Goal: Information Seeking & Learning: Learn about a topic

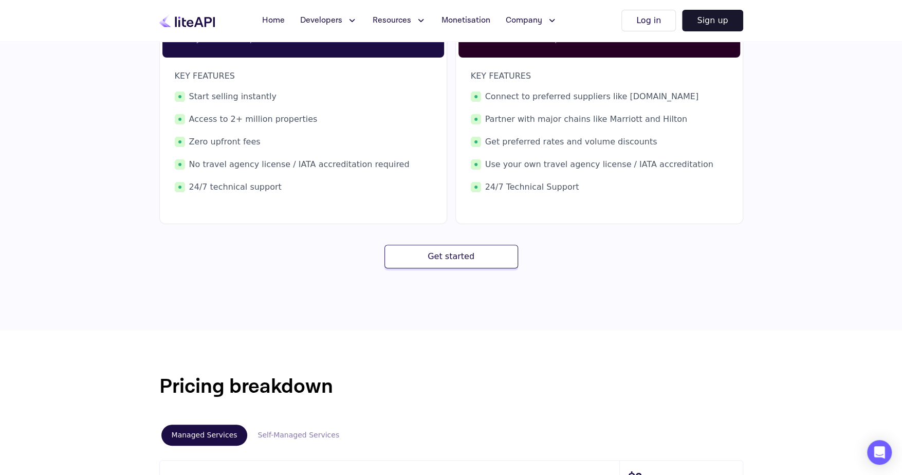
scroll to position [154, 0]
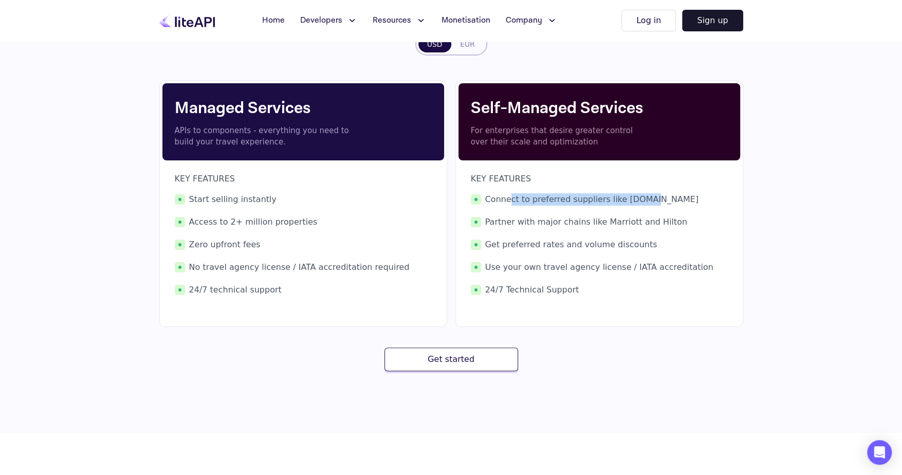
drag, startPoint x: 508, startPoint y: 199, endPoint x: 636, endPoint y: 200, distance: 128.4
click at [636, 200] on span "Connect to preferred suppliers like [DOMAIN_NAME]" at bounding box center [599, 199] width 257 height 12
drag, startPoint x: 692, startPoint y: 274, endPoint x: 619, endPoint y: 273, distance: 74.0
click at [619, 273] on div "Connect to preferred suppliers like [DOMAIN_NAME] Partner with major chains lik…" at bounding box center [599, 244] width 257 height 103
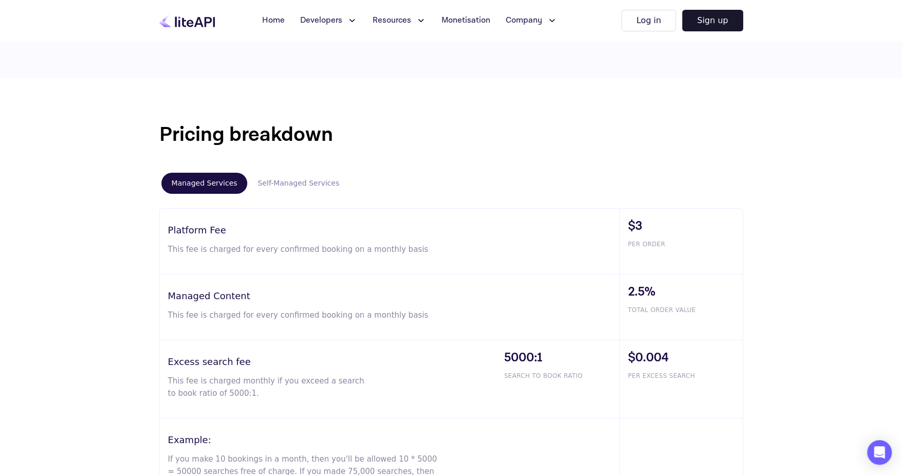
scroll to position [565, 0]
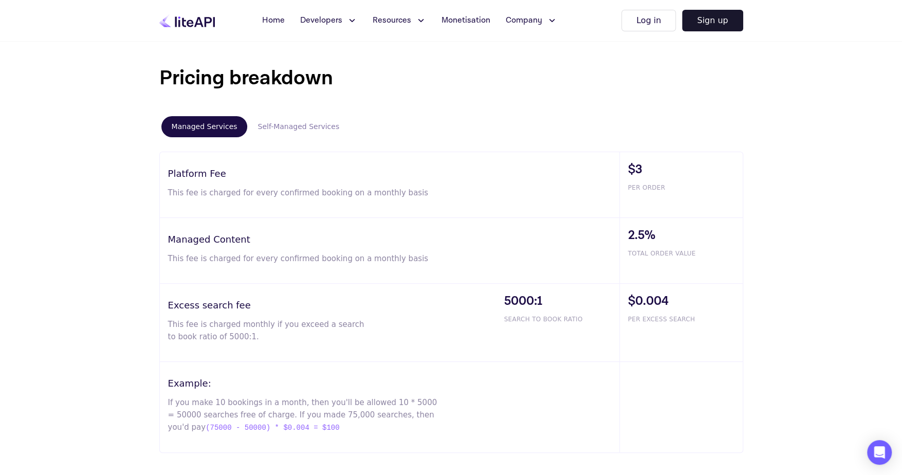
click at [312, 129] on button "Self-Managed Services" at bounding box center [298, 126] width 102 height 21
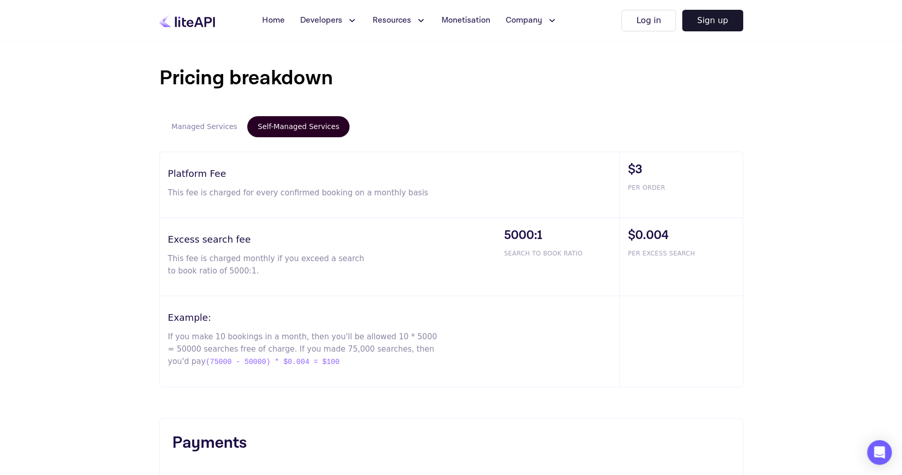
click at [773, 222] on div "Pricing breakdown Managed Services Self-Managed Services Platform Fee This fee …" at bounding box center [451, 308] width 902 height 573
click at [197, 128] on button "Managed Services" at bounding box center [204, 126] width 86 height 21
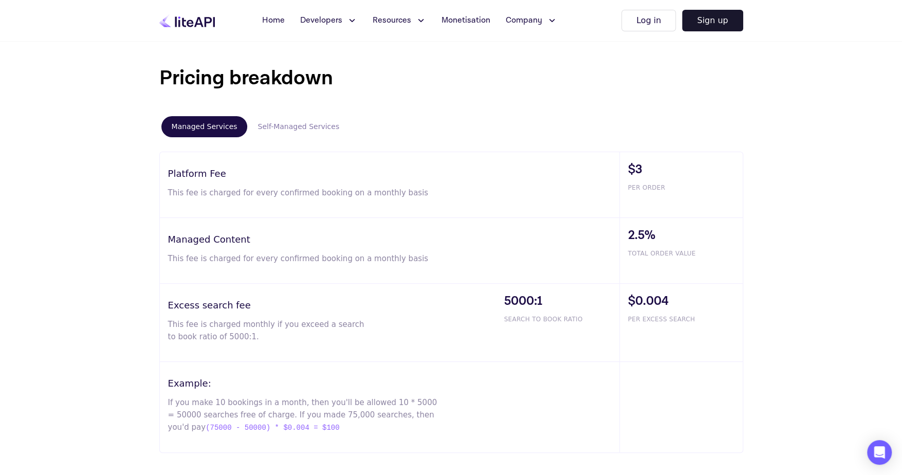
click at [273, 124] on button "Self-Managed Services" at bounding box center [298, 126] width 102 height 21
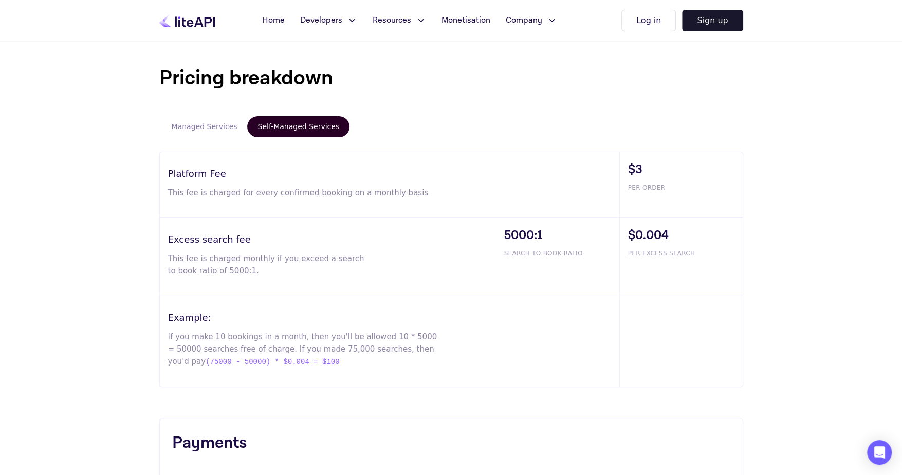
click at [199, 129] on button "Managed Services" at bounding box center [204, 126] width 86 height 21
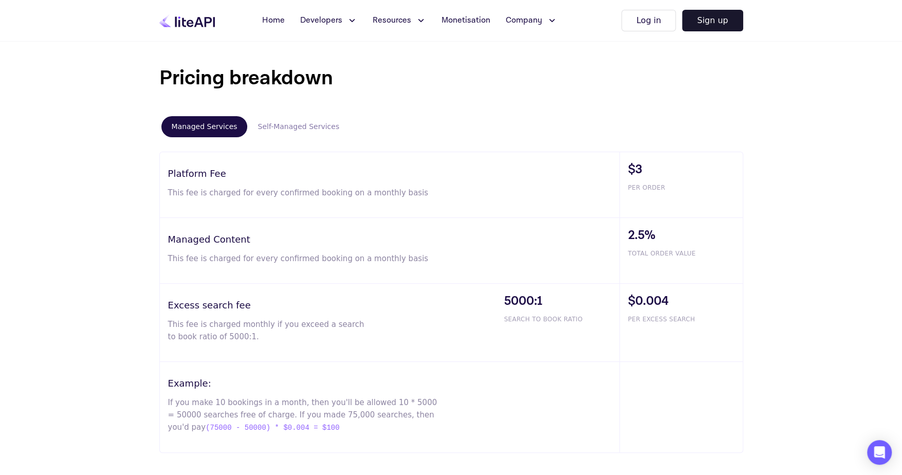
click at [272, 124] on button "Self-Managed Services" at bounding box center [298, 126] width 102 height 21
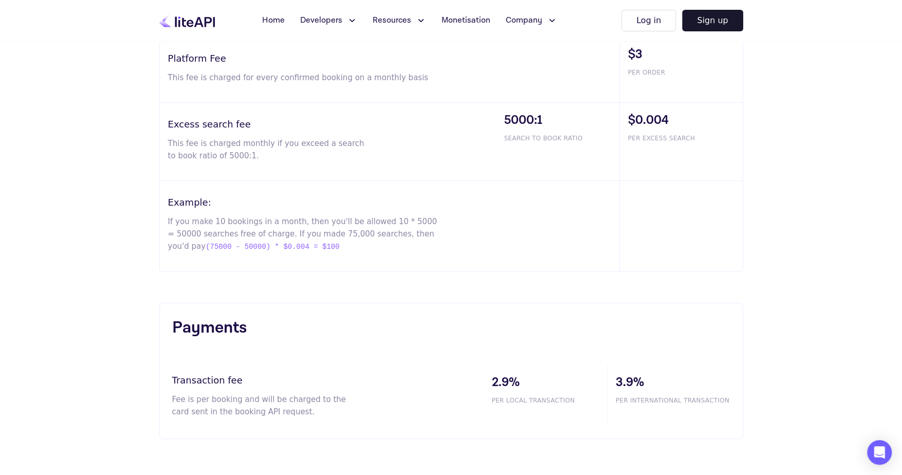
scroll to position [423, 0]
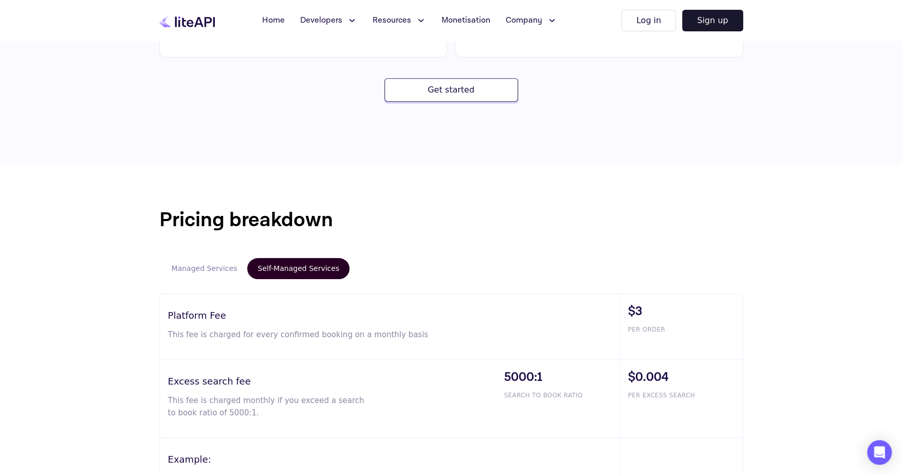
click at [199, 274] on button "Managed Services" at bounding box center [204, 268] width 86 height 21
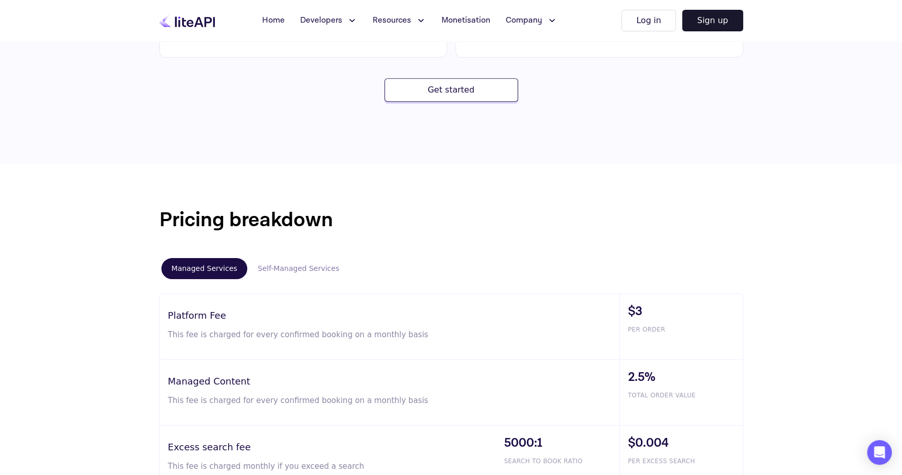
click at [278, 267] on button "Self-Managed Services" at bounding box center [298, 268] width 102 height 21
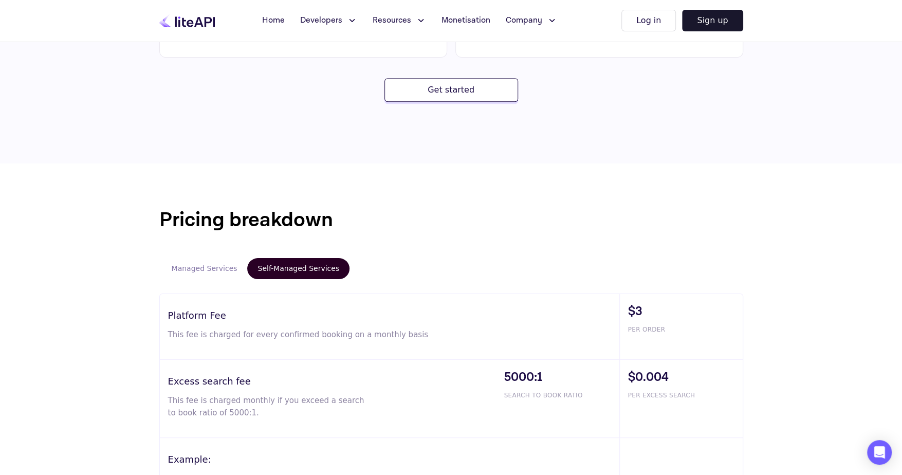
click at [221, 265] on button "Managed Services" at bounding box center [204, 268] width 86 height 21
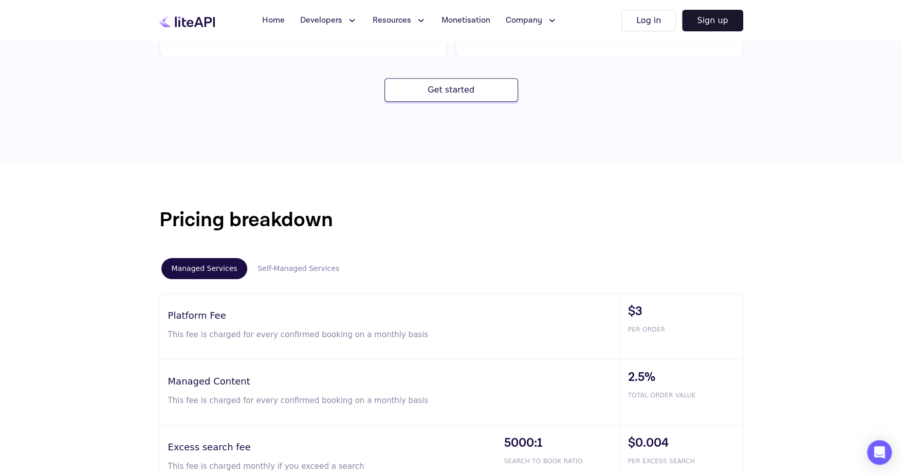
click at [271, 266] on button "Self-Managed Services" at bounding box center [298, 268] width 102 height 21
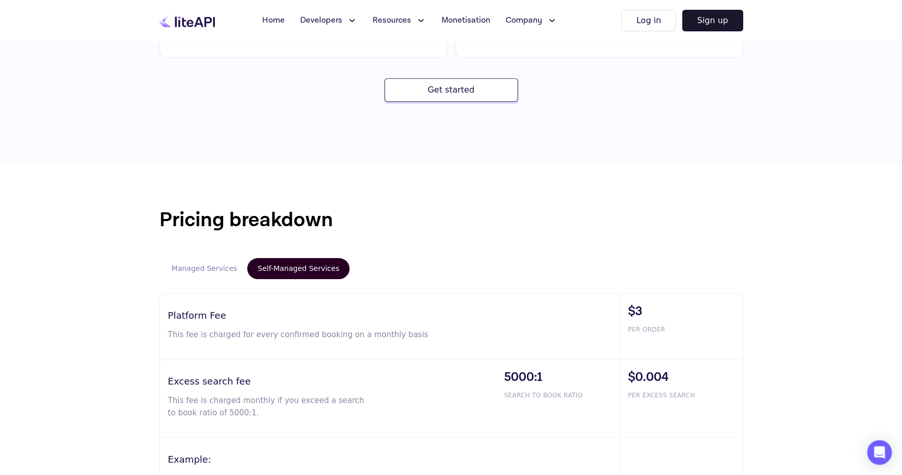
click at [824, 275] on div "Pricing breakdown Managed Services Self-Managed Services Platform Fee This fee …" at bounding box center [451, 449] width 902 height 573
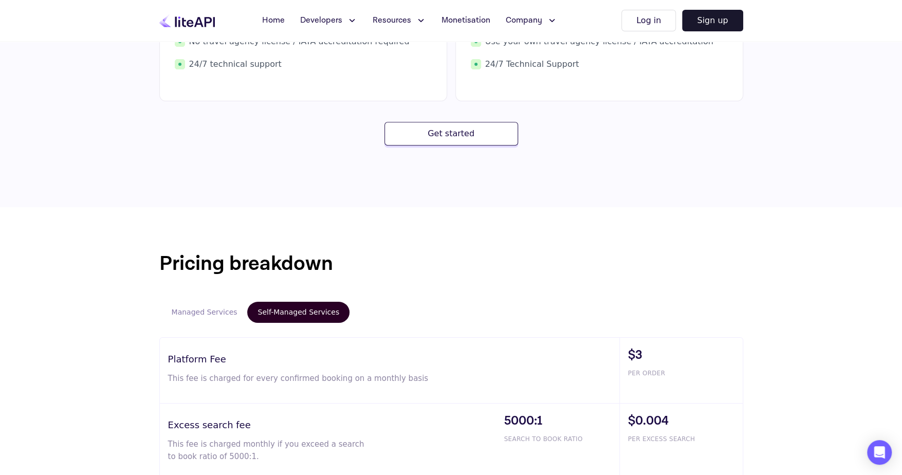
scroll to position [372, 0]
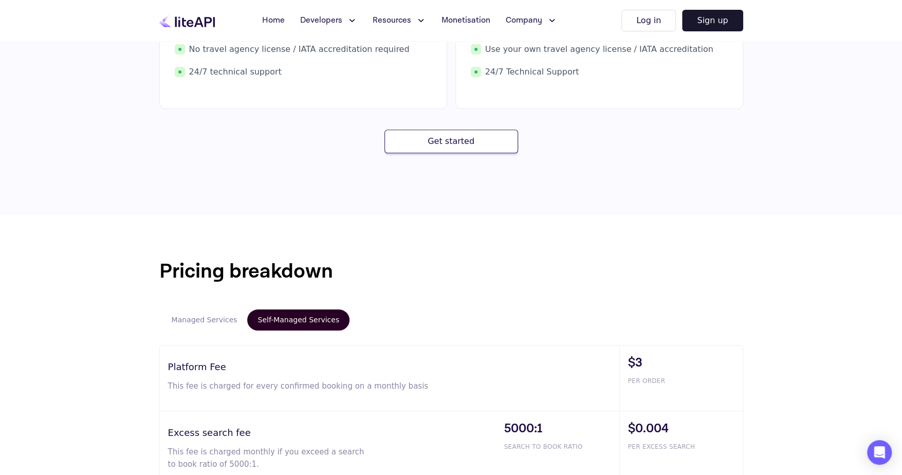
click at [211, 312] on button "Managed Services" at bounding box center [204, 319] width 86 height 21
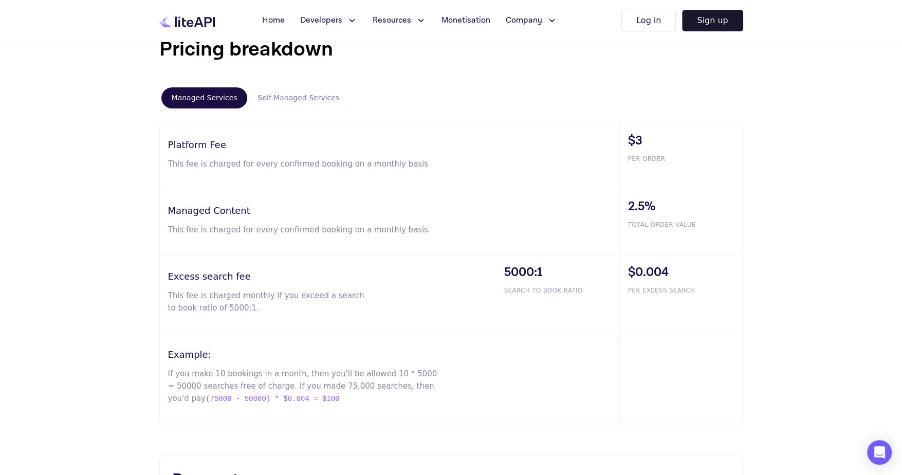
scroll to position [577, 0]
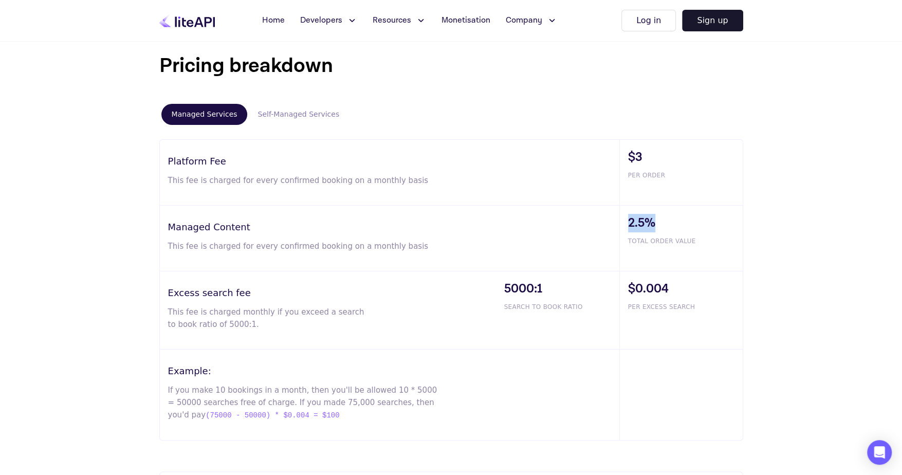
drag, startPoint x: 653, startPoint y: 221, endPoint x: 629, endPoint y: 217, distance: 25.0
click at [629, 217] on span "2.5%" at bounding box center [685, 223] width 115 height 18
click at [628, 217] on span "2.5%" at bounding box center [685, 223] width 115 height 18
drag, startPoint x: 627, startPoint y: 218, endPoint x: 692, endPoint y: 244, distance: 70.6
click at [692, 244] on div "2.5% TOTAL ORDER VALUE" at bounding box center [680, 237] width 123 height 65
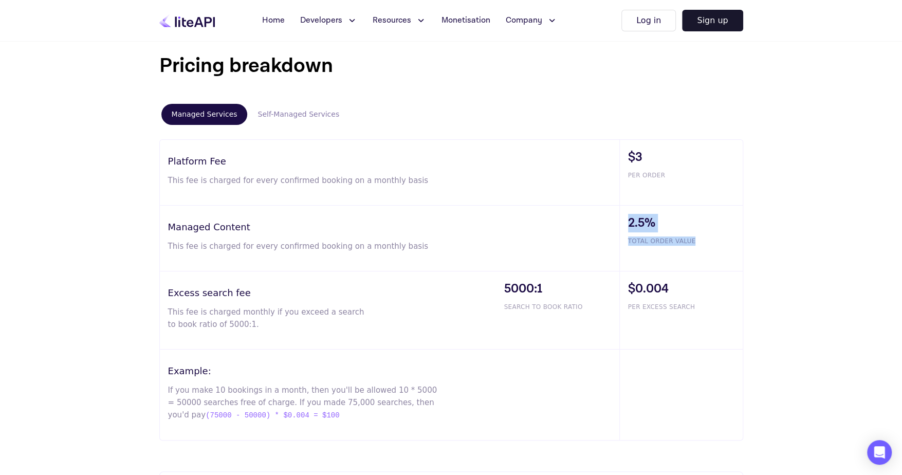
click at [645, 242] on span "TOTAL ORDER VALUE" at bounding box center [685, 240] width 115 height 9
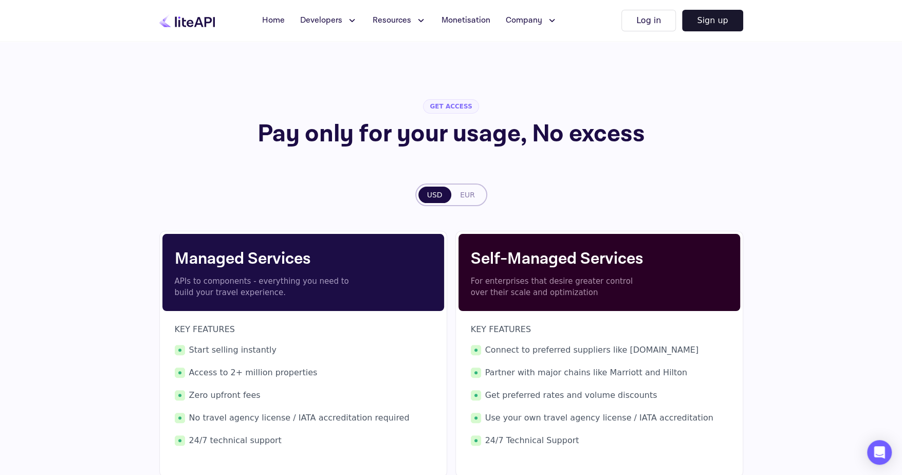
scroll to position [0, 0]
